Goal: Information Seeking & Learning: Learn about a topic

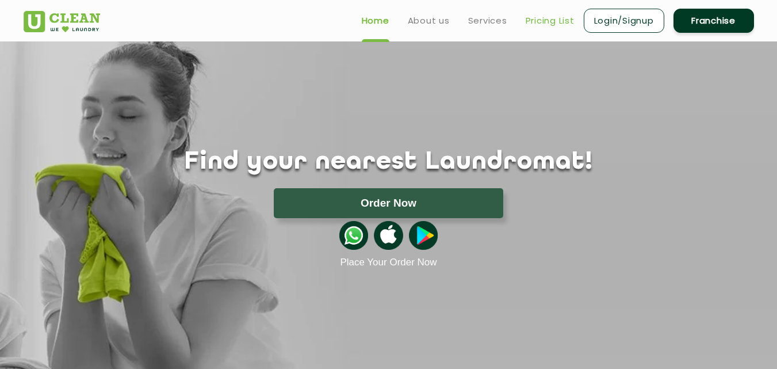
click at [549, 17] on link "Pricing List" at bounding box center [550, 21] width 49 height 14
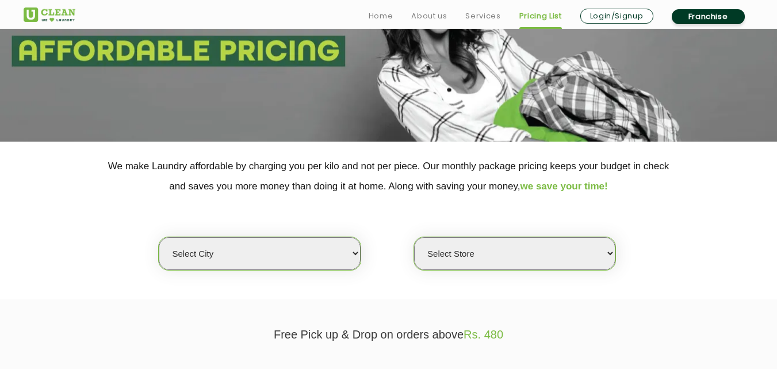
scroll to position [127, 0]
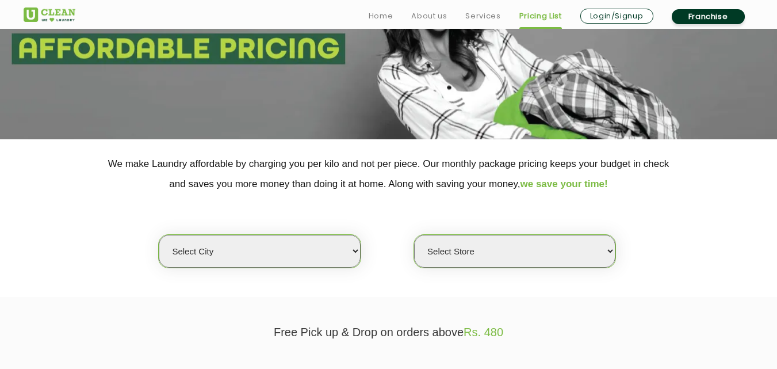
click at [314, 250] on select "Select city [GEOGRAPHIC_DATA] [GEOGRAPHIC_DATA] [GEOGRAPHIC_DATA] [GEOGRAPHIC_D…" at bounding box center [259, 251] width 201 height 33
select select "14"
click at [159, 235] on select "Select city [GEOGRAPHIC_DATA] [GEOGRAPHIC_DATA] [GEOGRAPHIC_DATA] [GEOGRAPHIC_D…" at bounding box center [259, 251] width 201 height 33
select select "0"
click at [584, 252] on select "Select Store UClean Aliganj UClean Hazratganj [GEOGRAPHIC_DATA] [GEOGRAPHIC_DAT…" at bounding box center [514, 251] width 201 height 33
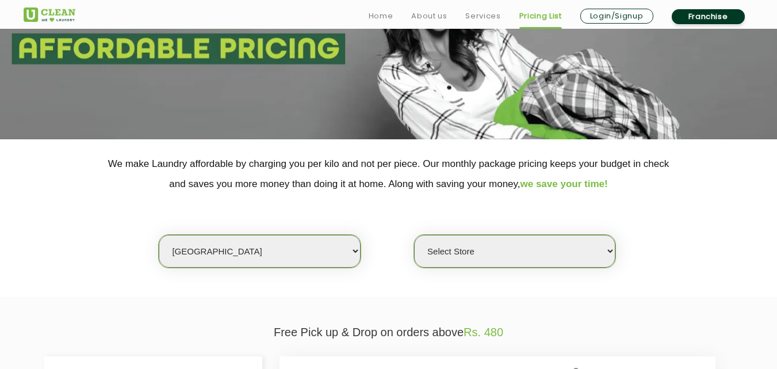
scroll to position [132, 0]
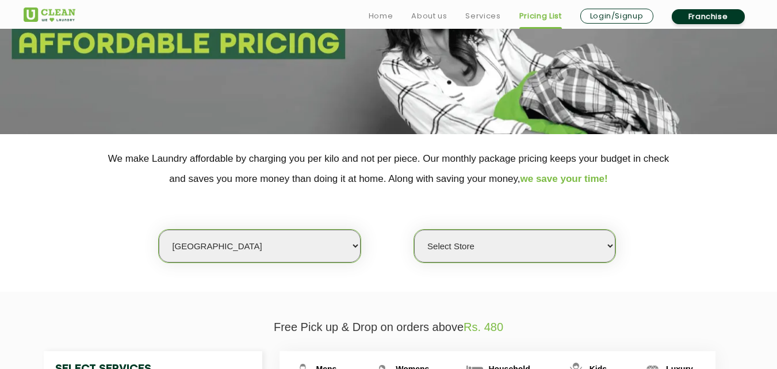
click at [567, 253] on select "Select Store UClean Aliganj UClean Hazratganj [GEOGRAPHIC_DATA] [GEOGRAPHIC_DAT…" at bounding box center [514, 246] width 201 height 33
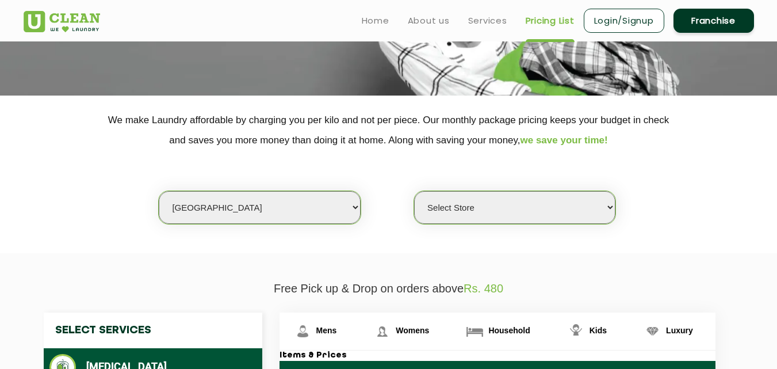
scroll to position [165, 0]
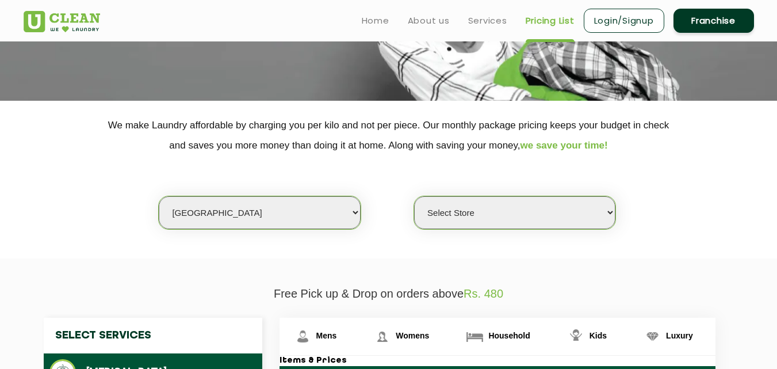
click at [581, 217] on select "Select Store UClean Aliganj UClean Hazratganj [GEOGRAPHIC_DATA] [GEOGRAPHIC_DAT…" at bounding box center [514, 212] width 201 height 33
